Goal: Information Seeking & Learning: Learn about a topic

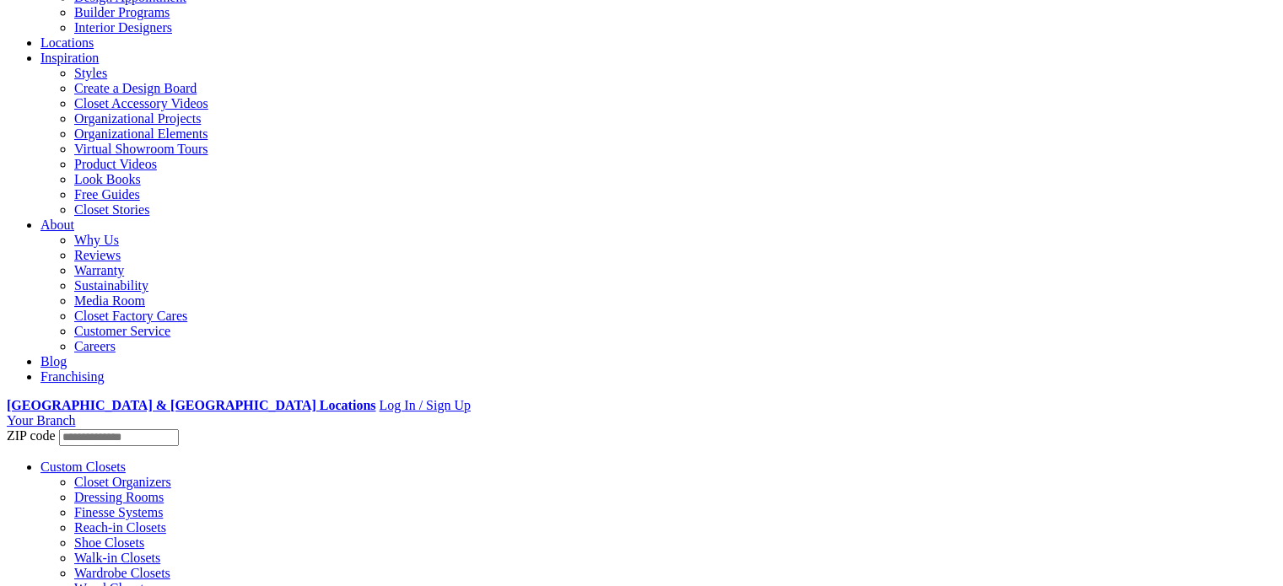
scroll to position [594, 0]
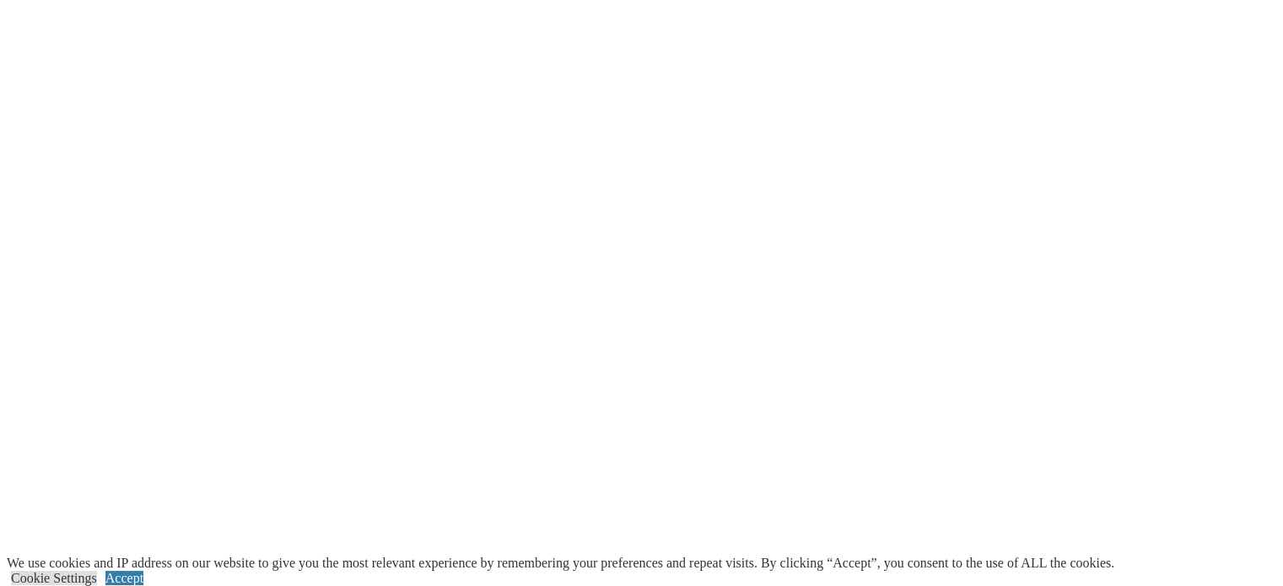
scroll to position [2615, 0]
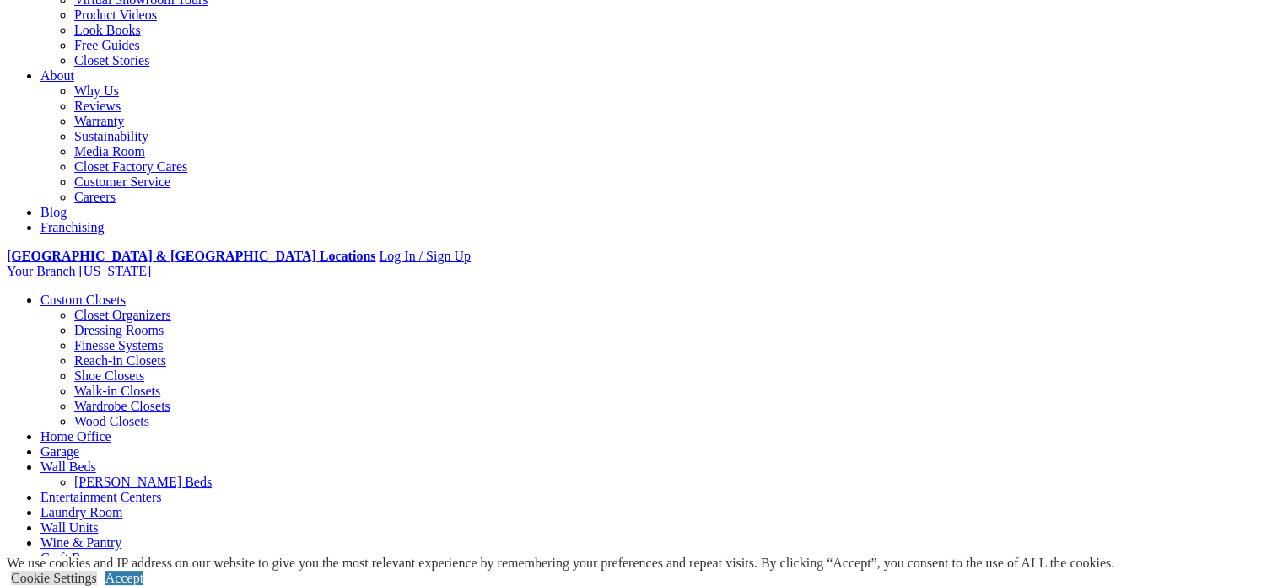
scroll to position [506, 0]
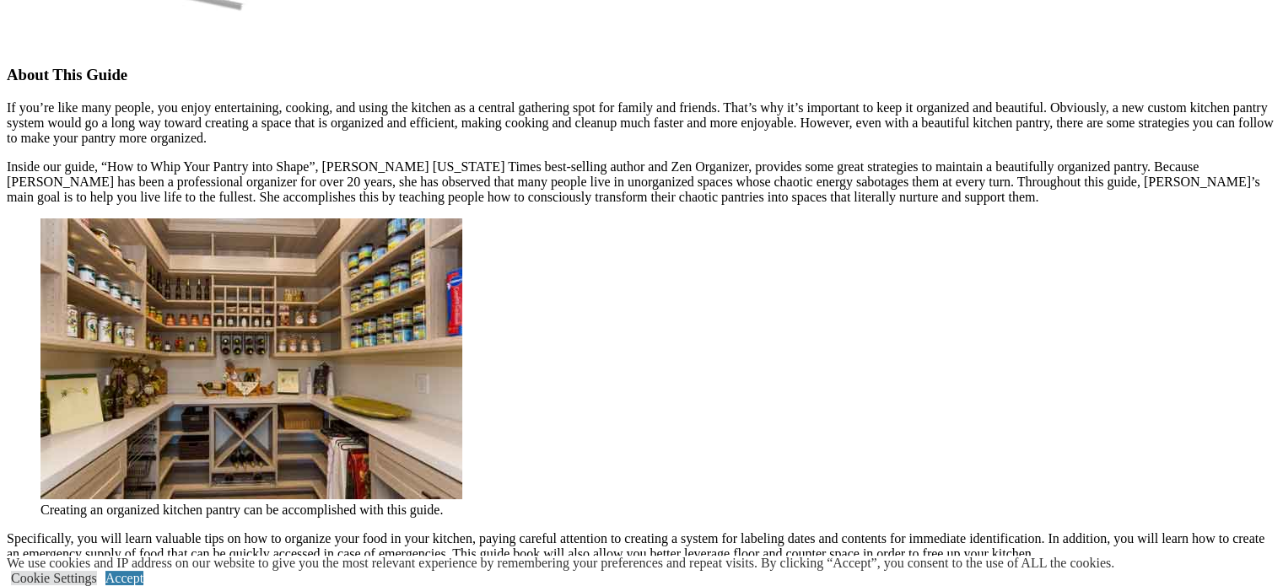
scroll to position [1434, 0]
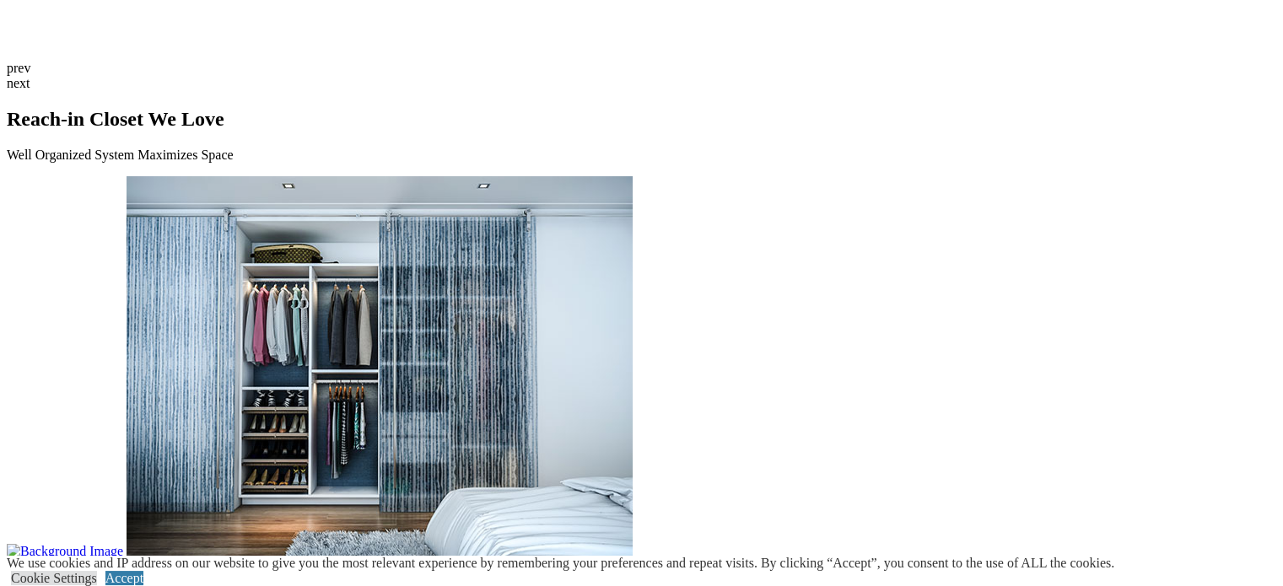
scroll to position [4218, 0]
